Goal: Find specific page/section: Find specific page/section

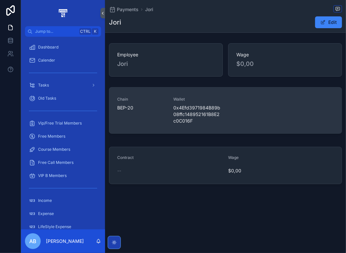
scroll to position [131, 0]
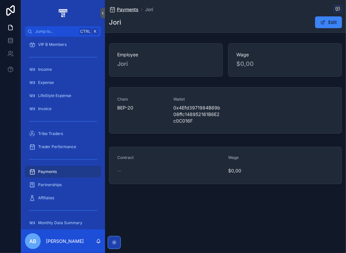
click at [124, 11] on span "Payments" at bounding box center [128, 9] width 22 height 7
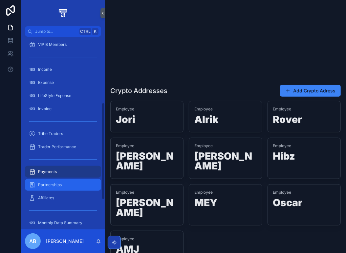
scroll to position [11, 0]
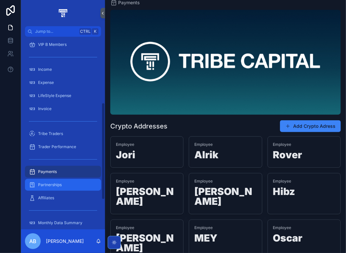
click at [62, 186] on div "Partnerships" at bounding box center [63, 185] width 68 height 11
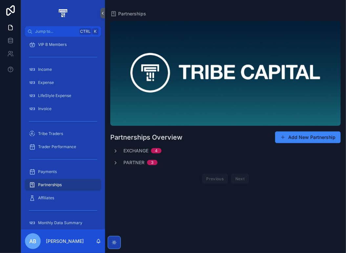
click at [143, 152] on span "Exchange" at bounding box center [135, 151] width 25 height 7
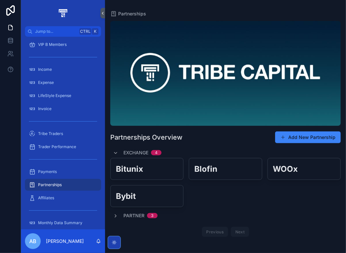
click at [141, 152] on span "Exchange" at bounding box center [135, 153] width 25 height 7
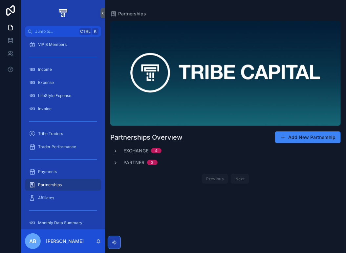
click at [138, 165] on span "Partner" at bounding box center [133, 162] width 21 height 7
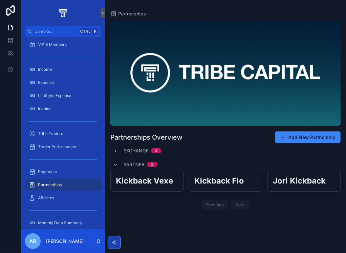
click at [137, 164] on span "Partner" at bounding box center [133, 164] width 21 height 7
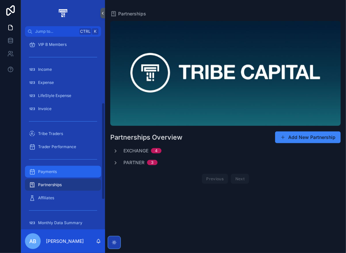
click at [57, 170] on div "Payments" at bounding box center [63, 172] width 68 height 11
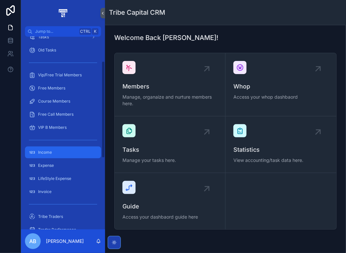
scroll to position [131, 0]
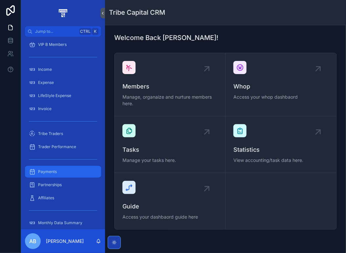
click at [68, 173] on div "Payments" at bounding box center [63, 172] width 68 height 11
